Goal: Find specific page/section: Find specific page/section

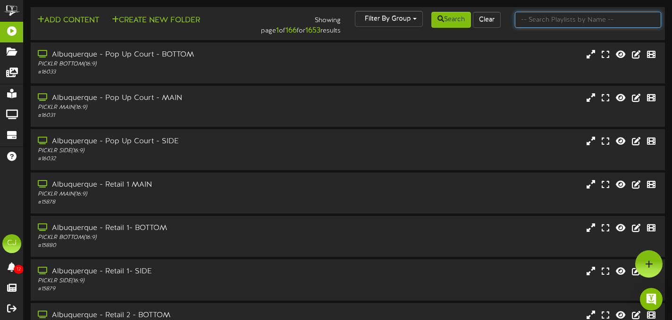
click at [555, 18] on input "text" at bounding box center [588, 20] width 146 height 16
type input "[GEOGRAPHIC_DATA]"
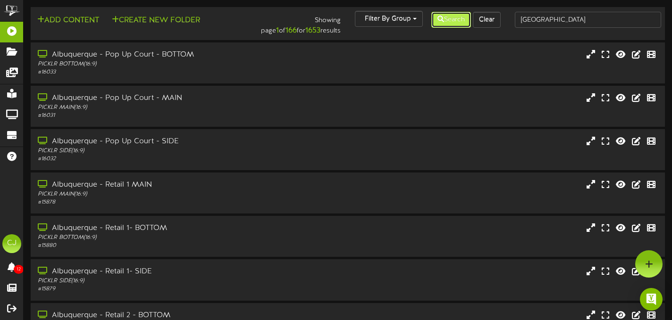
click at [456, 15] on button "Search" at bounding box center [451, 20] width 40 height 16
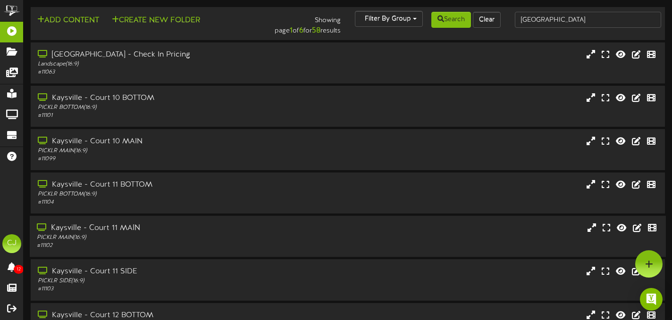
click at [192, 236] on div "PICKLR MAIN ( 16:9 )" at bounding box center [162, 238] width 251 height 8
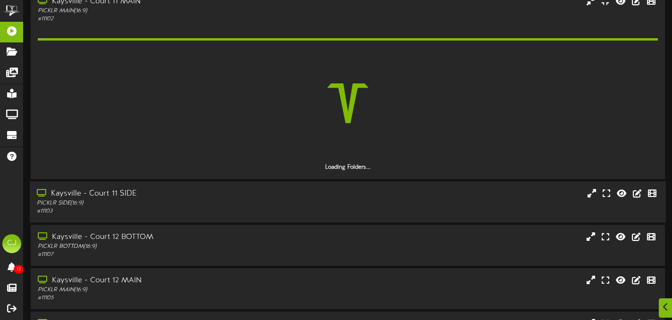
scroll to position [221, 0]
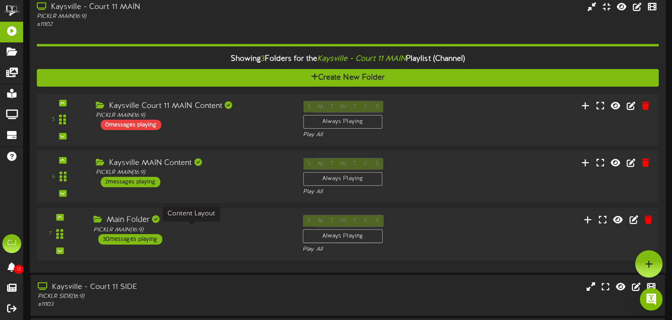
click at [226, 231] on div "PICKLR MAIN ( 16:9 )" at bounding box center [190, 231] width 195 height 8
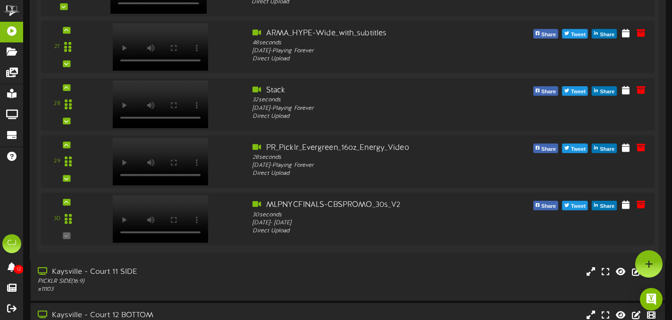
scroll to position [1992, 0]
